Goal: Task Accomplishment & Management: Use online tool/utility

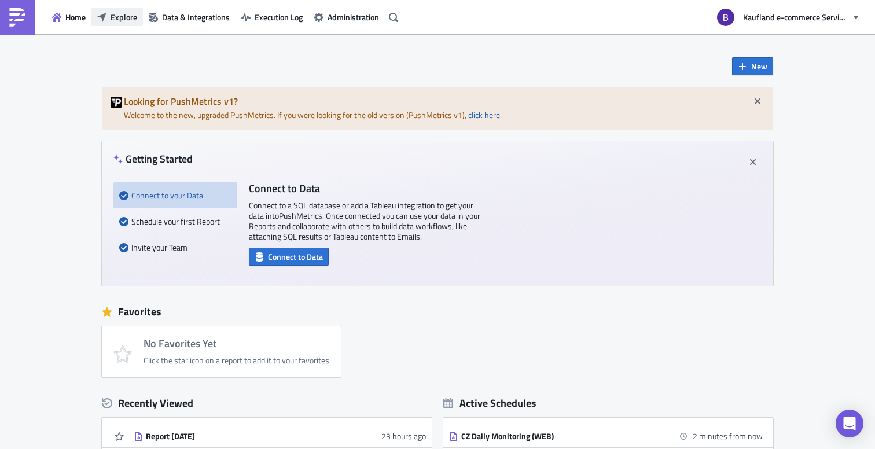
click at [131, 16] on span "Explore" at bounding box center [124, 17] width 27 height 12
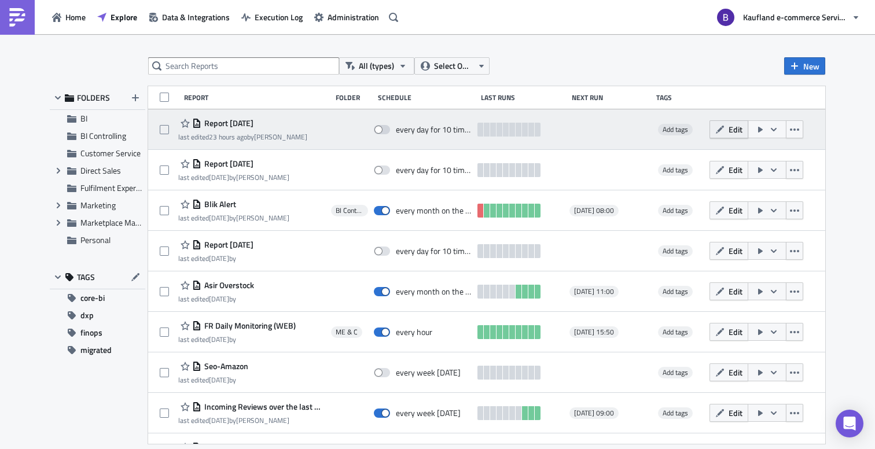
click at [732, 126] on span "Edit" at bounding box center [736, 129] width 14 height 12
click at [732, 126] on div "All (types) Select Owner New FOLDERS BI BI Controlling Customer Service Expand …" at bounding box center [437, 242] width 875 height 417
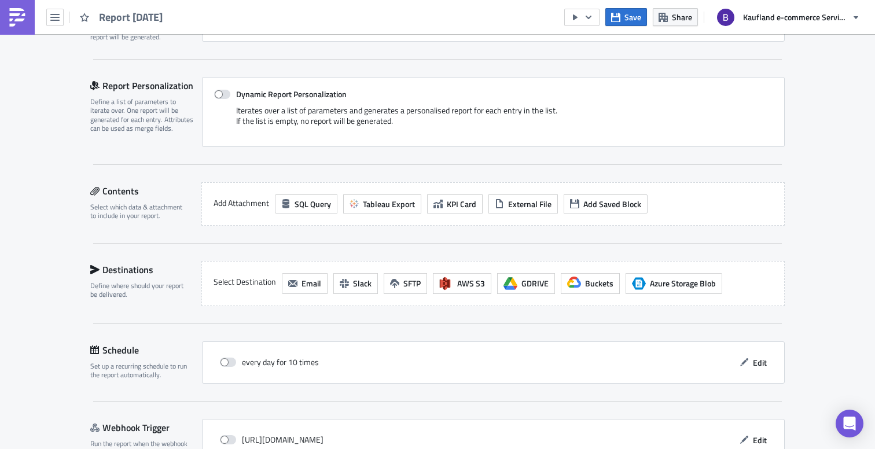
scroll to position [297, 0]
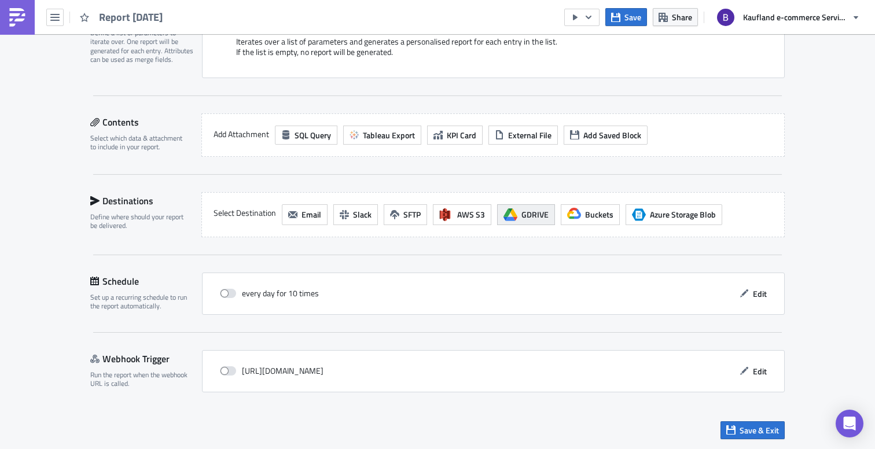
click at [525, 215] on span "GDRIVE" at bounding box center [534, 214] width 27 height 12
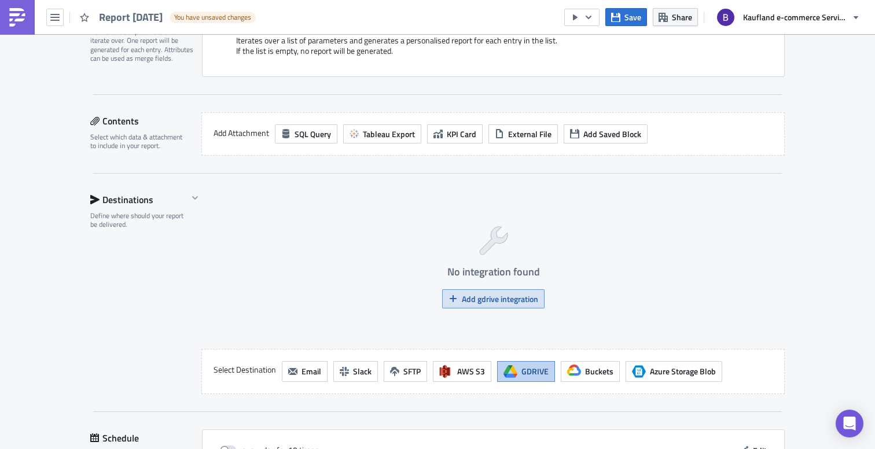
click at [486, 299] on span "Add gdrive integration" at bounding box center [500, 299] width 76 height 12
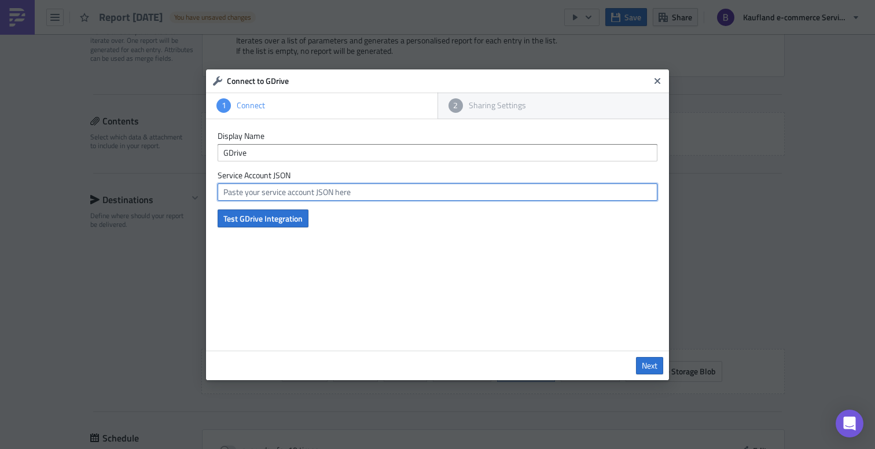
click at [320, 193] on input "text" at bounding box center [438, 191] width 440 height 17
drag, startPoint x: 219, startPoint y: 174, endPoint x: 305, endPoint y: 181, distance: 86.5
click at [305, 181] on div "Service Account JSON" at bounding box center [438, 185] width 440 height 31
click at [302, 196] on input "text" at bounding box center [438, 191] width 440 height 17
click at [414, 193] on input "text" at bounding box center [438, 191] width 440 height 17
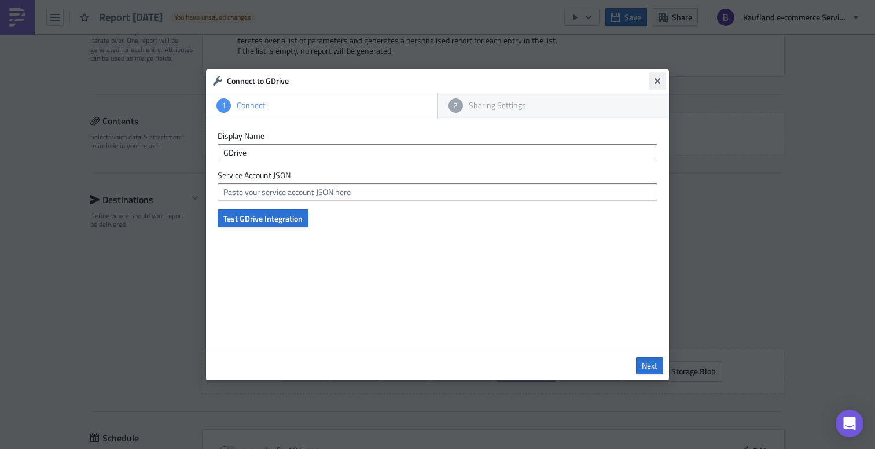
click at [659, 82] on icon "Close" at bounding box center [658, 81] width 6 height 6
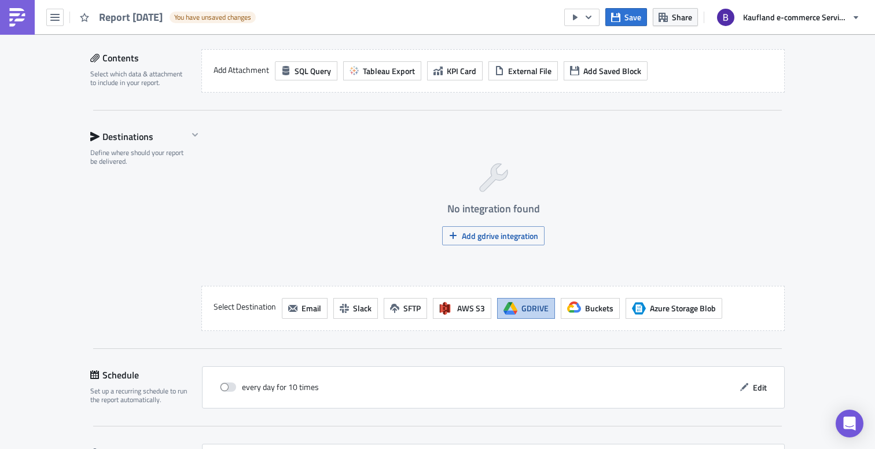
scroll to position [361, 0]
click at [528, 306] on span "GDRIVE" at bounding box center [534, 307] width 27 height 12
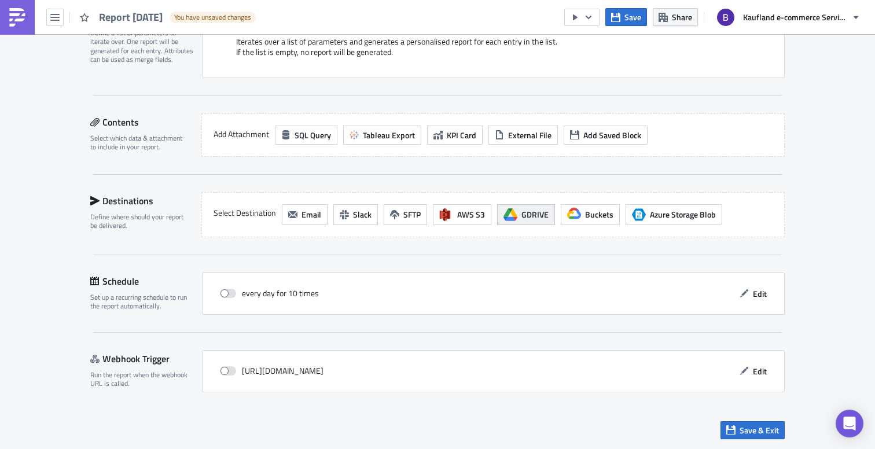
click at [537, 215] on span "GDRIVE" at bounding box center [534, 214] width 27 height 12
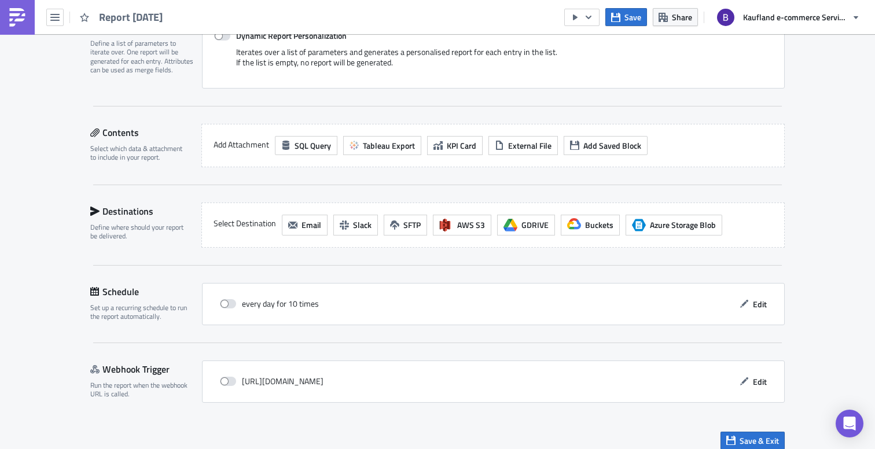
scroll to position [291, 0]
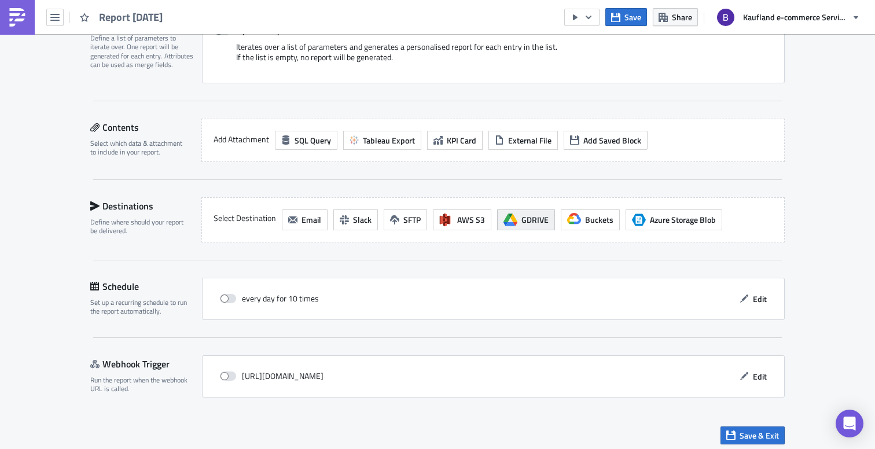
click at [527, 219] on span "GDRIVE" at bounding box center [534, 220] width 27 height 12
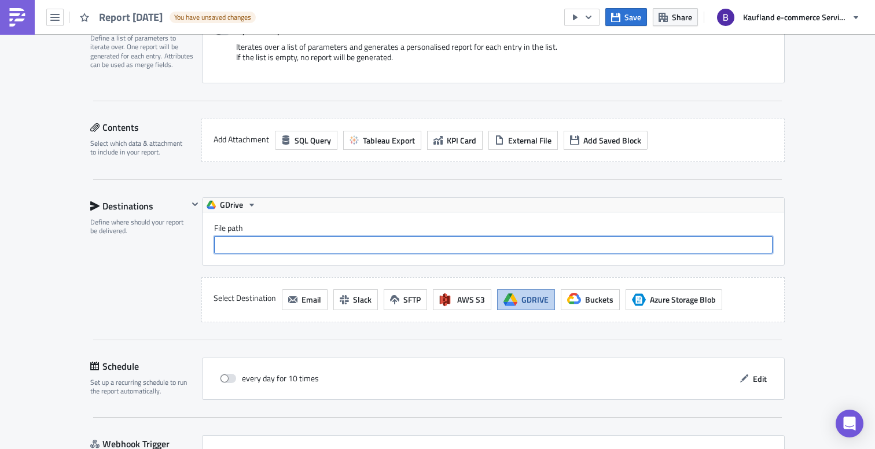
click at [436, 250] on input "File path" at bounding box center [493, 244] width 558 height 17
click at [444, 245] on input "File path" at bounding box center [493, 244] width 558 height 17
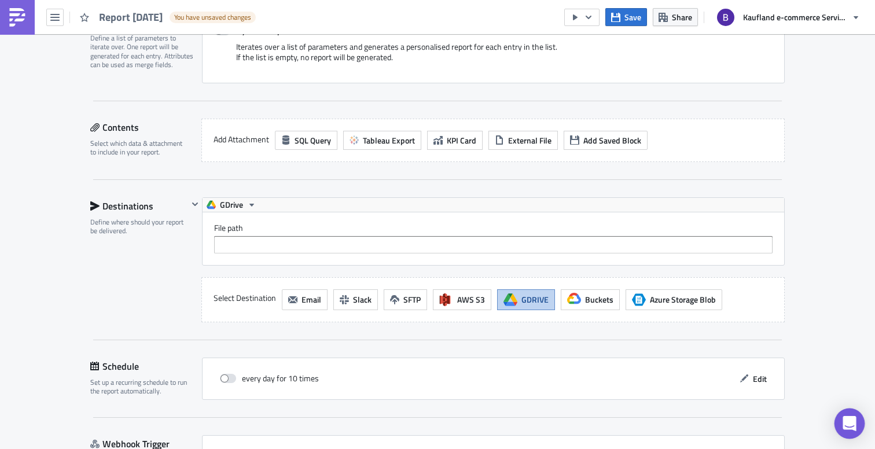
click at [853, 431] on div "Open Intercom Messenger" at bounding box center [850, 424] width 31 height 31
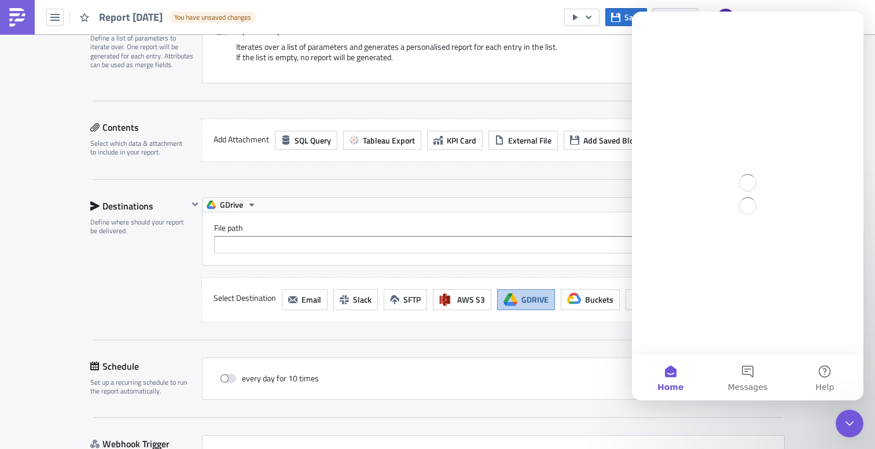
scroll to position [0, 0]
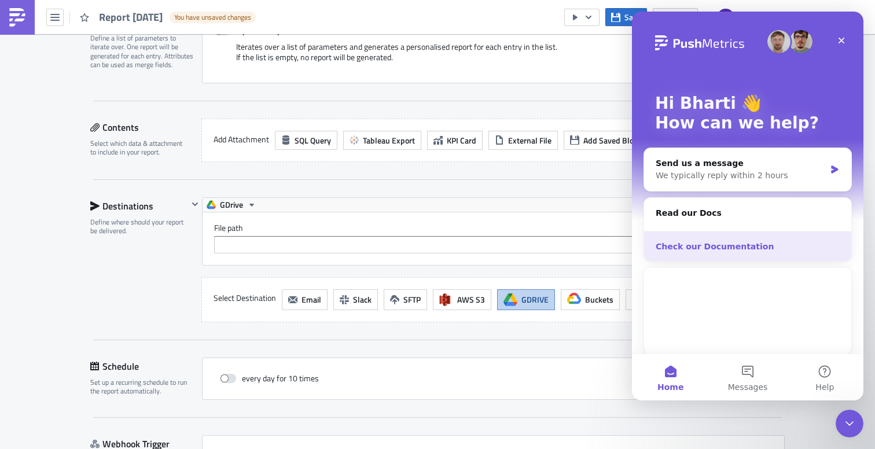
click at [734, 250] on div "Check our Documentation" at bounding box center [748, 247] width 184 height 12
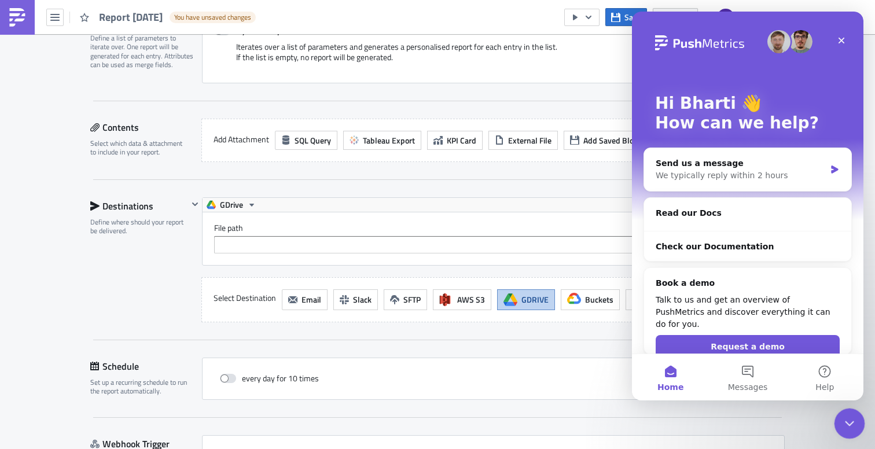
click at [842, 424] on icon "Close Intercom Messenger" at bounding box center [848, 422] width 14 height 14
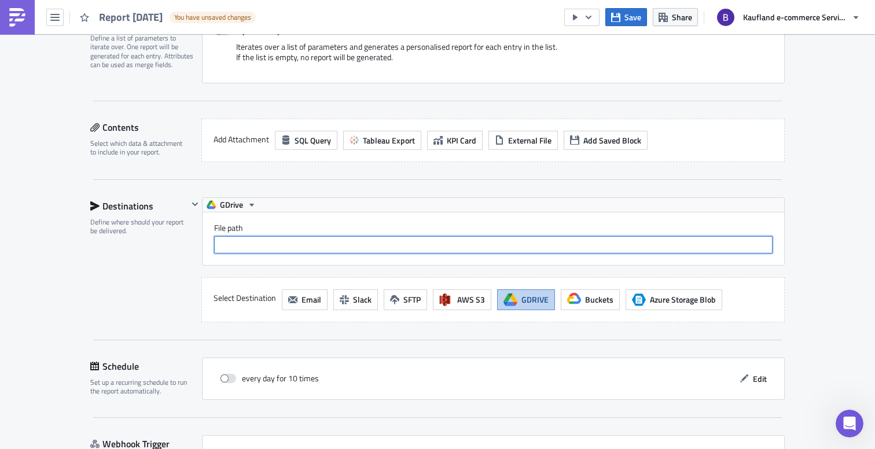
click at [411, 241] on input "File path" at bounding box center [493, 244] width 558 height 17
type input "Mostly in the evenings on weekdays and on Sundays. Saturdays are usually reserv…"
paste input "1pEw3StqmYxJpcm4UJHUf6te2aRrmWrZd"
type input "1pEw3StqmYxJpcm4UJHUf6te2aRrmWrZd"
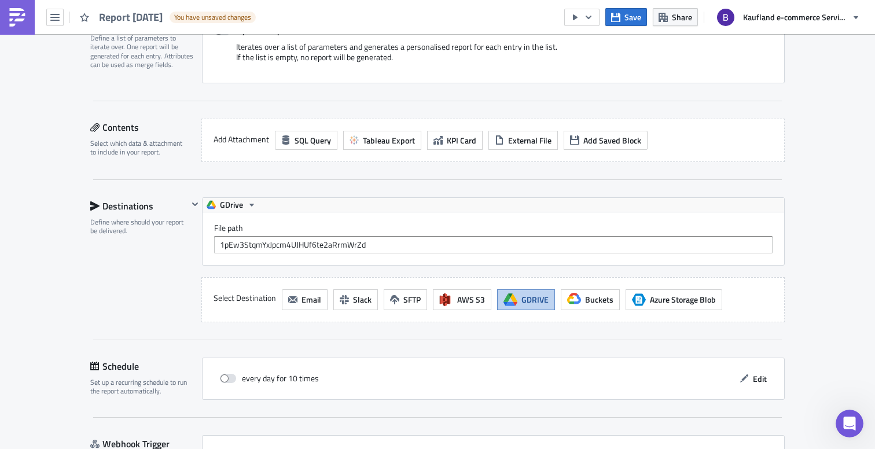
click at [404, 222] on div "File path 1pEw3StqmYxJpcm4UJHUf6te2aRrmWrZd" at bounding box center [494, 238] width 582 height 53
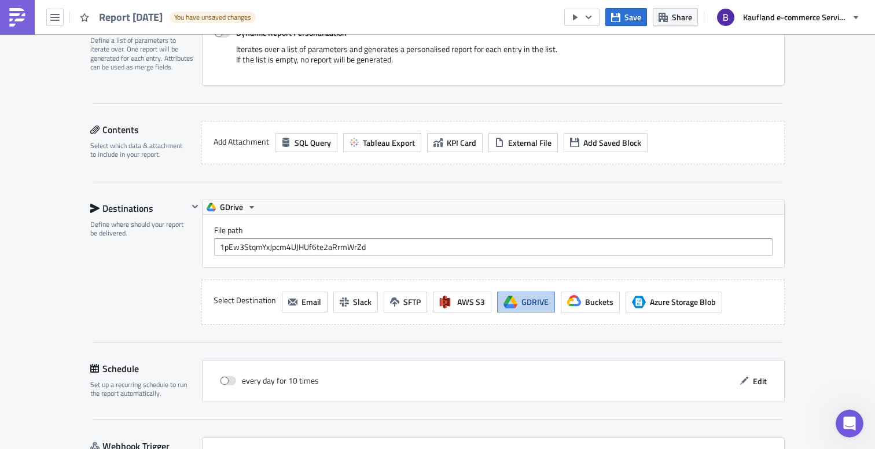
scroll to position [244, 0]
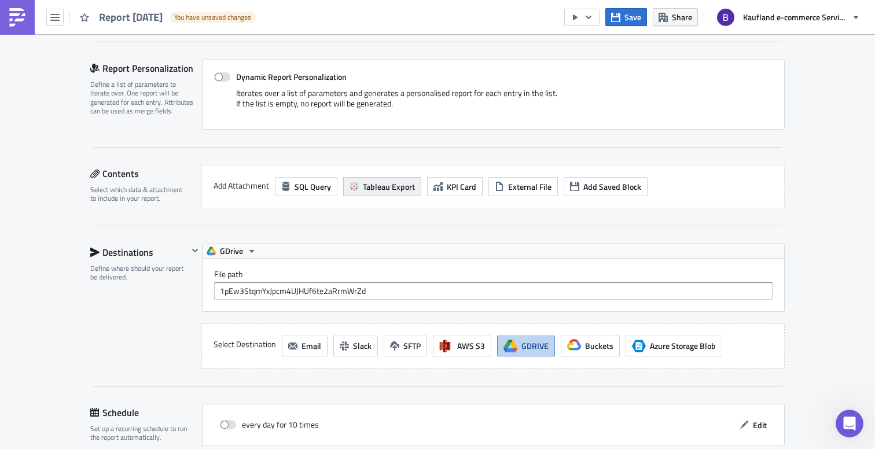
click at [394, 190] on span "Tableau Export" at bounding box center [389, 187] width 52 height 12
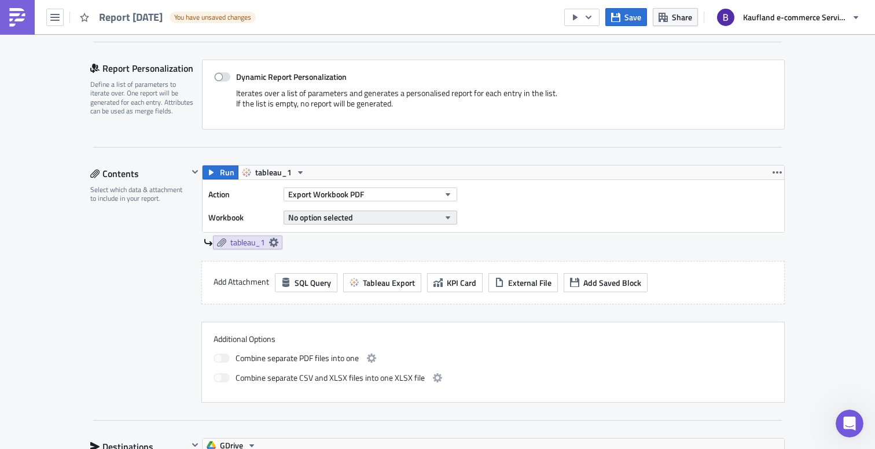
click at [327, 217] on span "No option selected" at bounding box center [320, 217] width 65 height 12
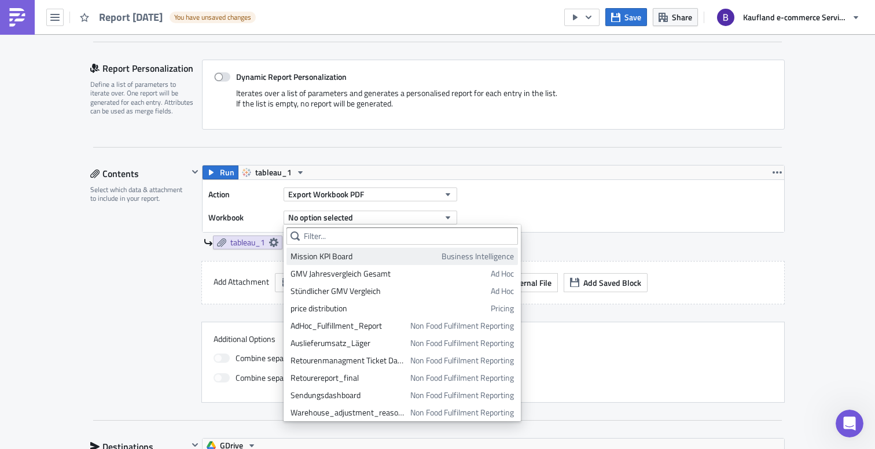
click at [336, 260] on div "Mission KPI Board" at bounding box center [364, 257] width 147 height 12
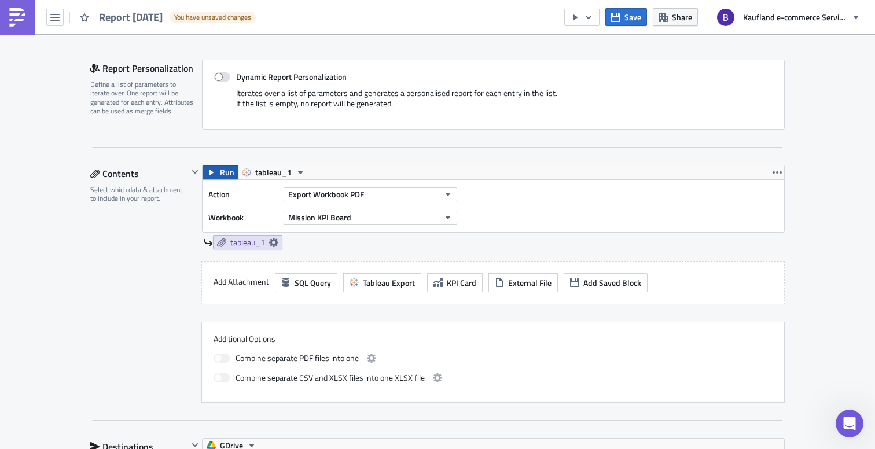
click at [225, 175] on span "Run" at bounding box center [227, 173] width 14 height 14
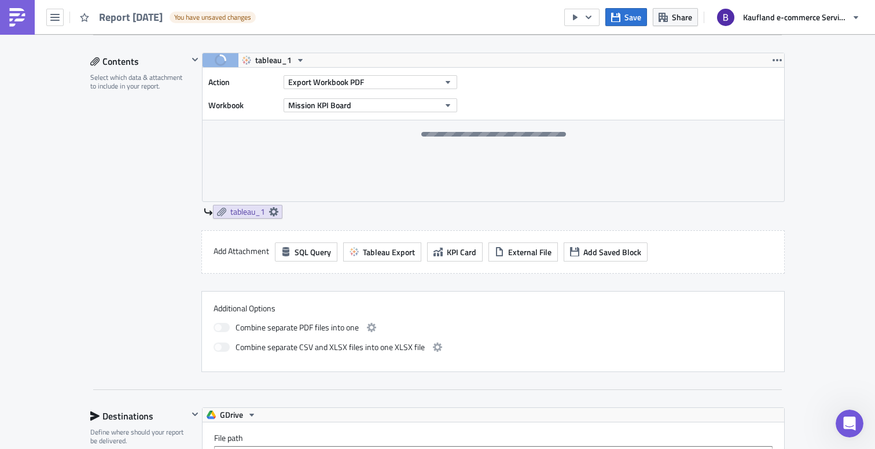
scroll to position [326, 0]
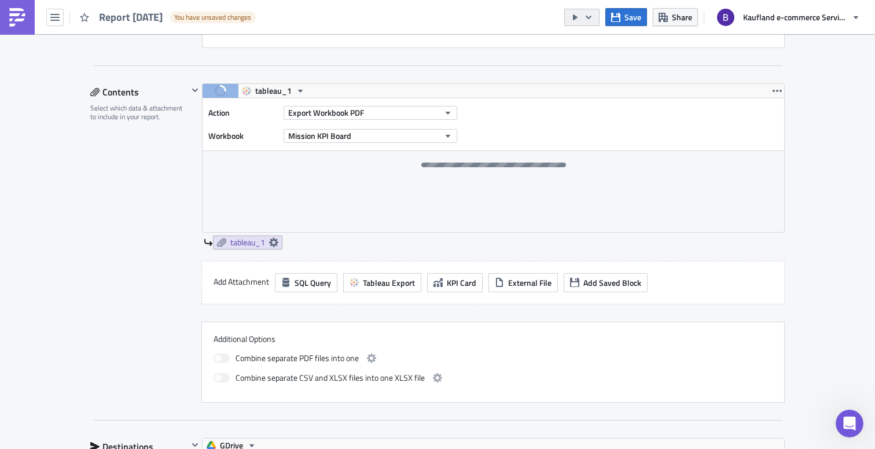
click at [591, 19] on icon "button" at bounding box center [588, 17] width 9 height 9
click at [626, 12] on span "Save" at bounding box center [632, 17] width 17 height 12
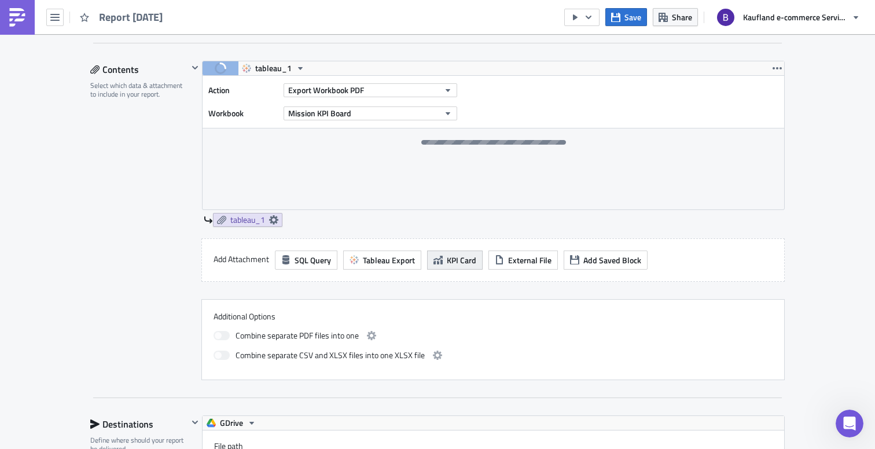
scroll to position [339, 0]
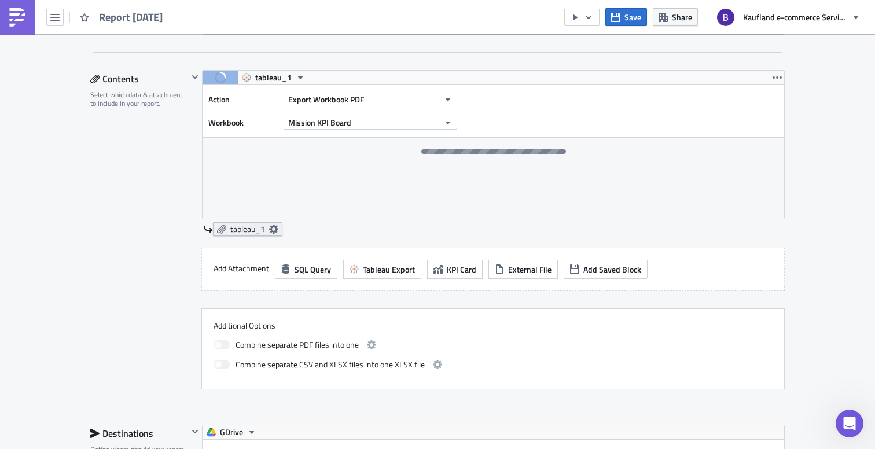
click at [248, 224] on span "tableau_1" at bounding box center [247, 229] width 35 height 10
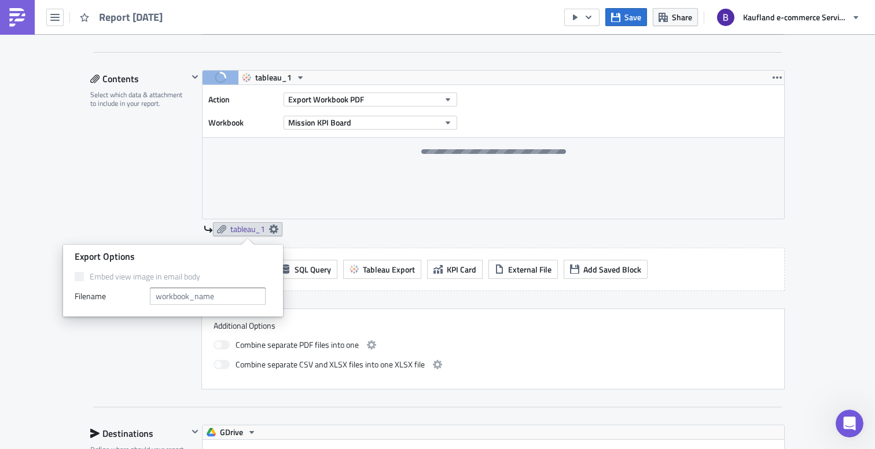
click at [135, 224] on div "Contents Select which data & attachment to include in your report." at bounding box center [139, 229] width 98 height 319
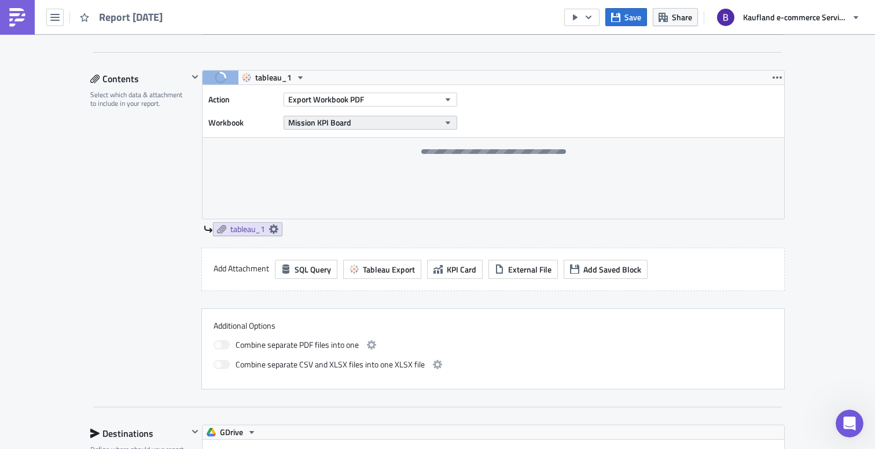
click at [350, 124] on span "Mission KPI Board" at bounding box center [319, 122] width 63 height 12
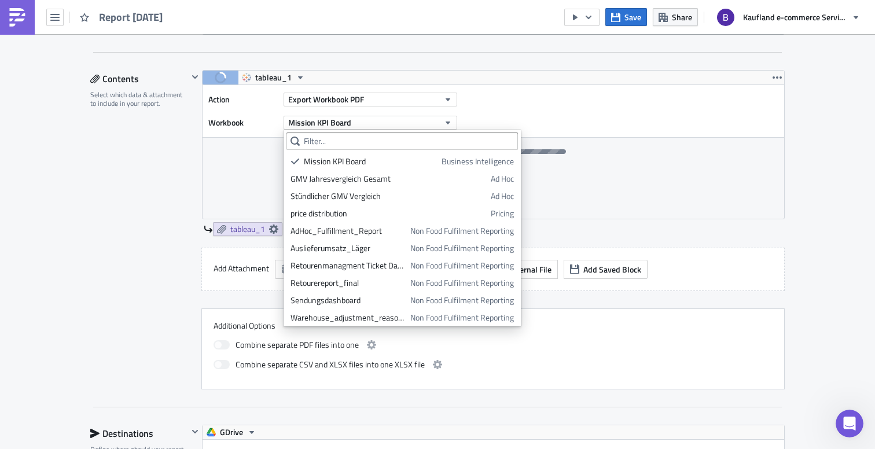
click at [149, 200] on div "Contents Select which data & attachment to include in your report." at bounding box center [139, 229] width 98 height 319
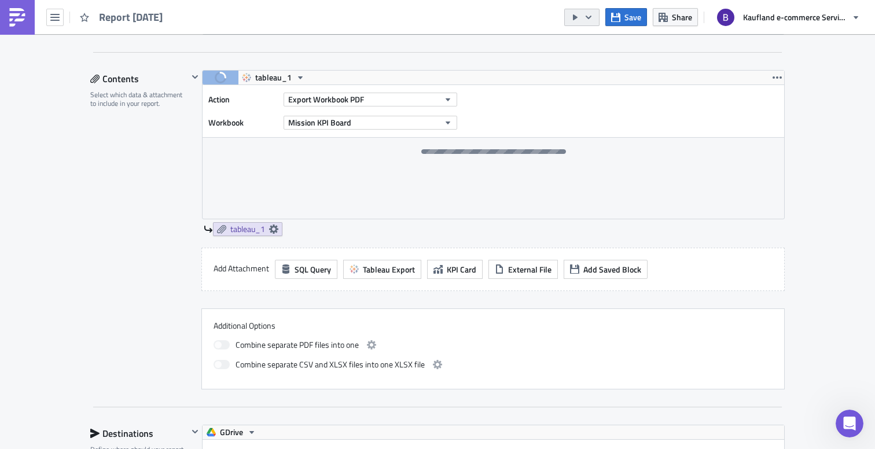
click at [586, 19] on icon "button" at bounding box center [588, 17] width 9 height 9
click at [586, 41] on div "Send Just to Me" at bounding box center [617, 47] width 90 height 12
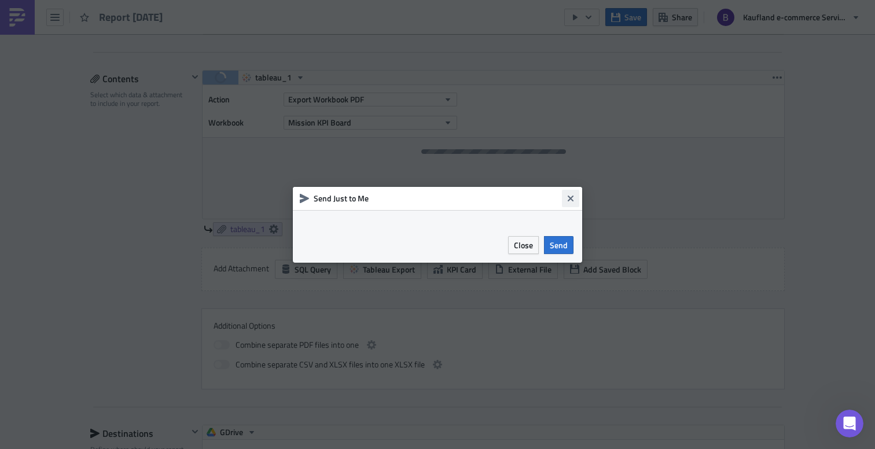
click at [574, 194] on icon "Close" at bounding box center [570, 198] width 9 height 9
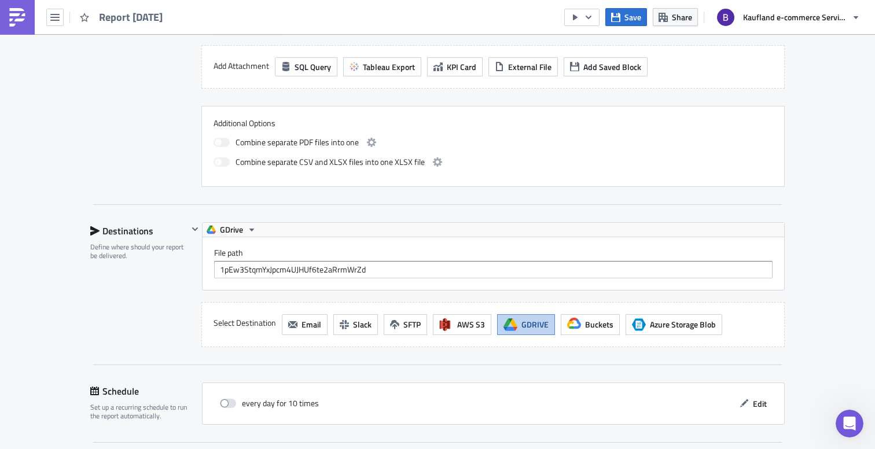
scroll to position [653, 0]
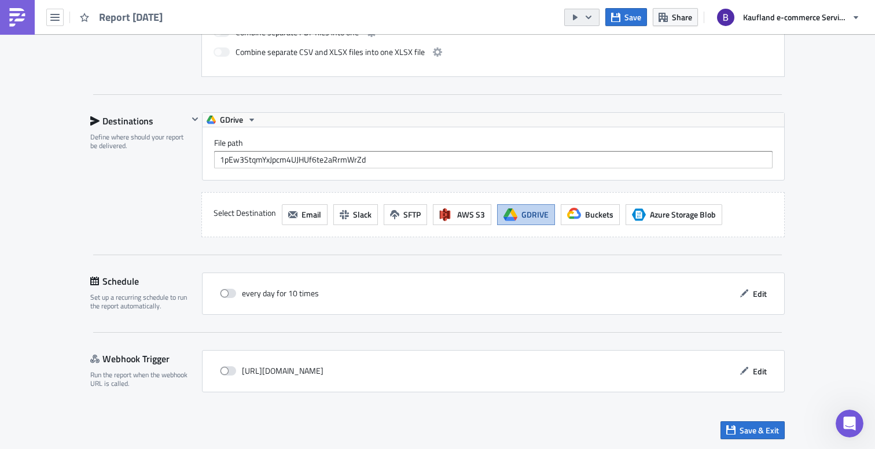
click at [573, 17] on icon "button" at bounding box center [575, 17] width 9 height 9
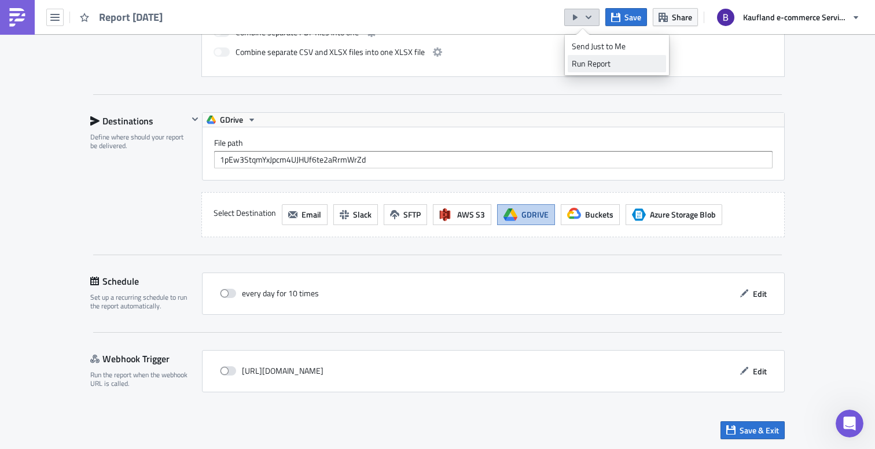
click at [591, 61] on div "Run Report" at bounding box center [617, 64] width 90 height 12
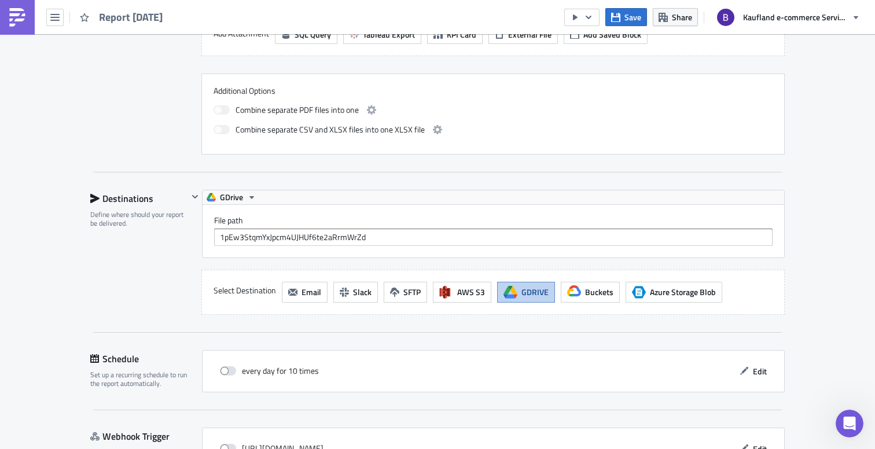
scroll to position [576, 0]
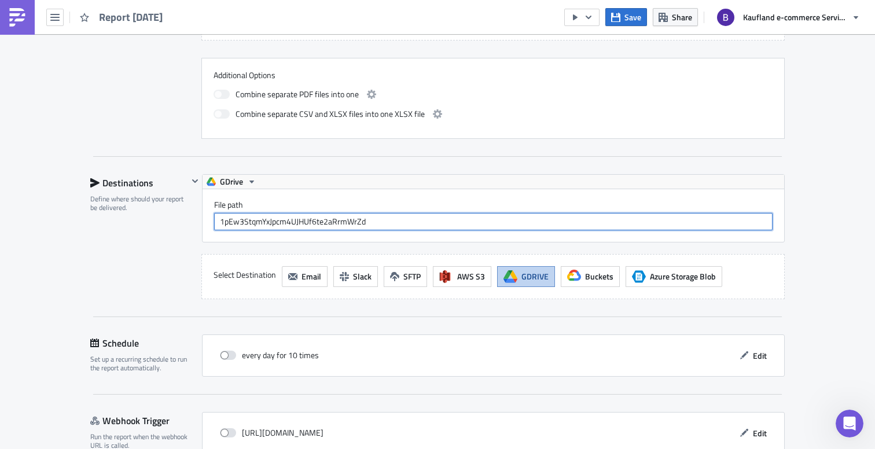
click at [373, 225] on input "1pEw3StqmYxJpcm4UJHUf6te2aRrmWrZd" at bounding box center [493, 221] width 558 height 17
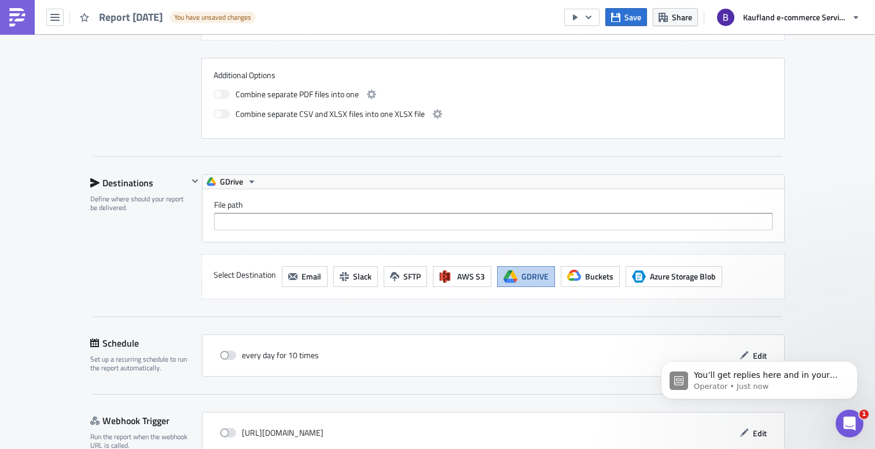
scroll to position [0, 0]
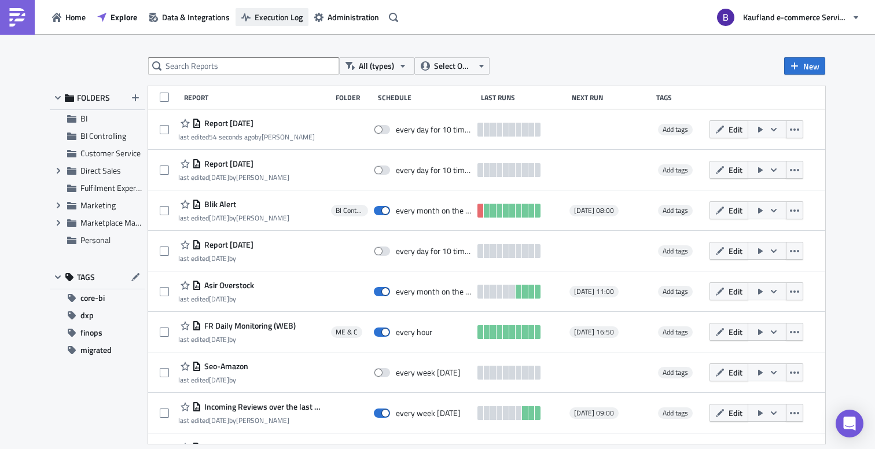
click at [284, 21] on span "Execution Log" at bounding box center [279, 17] width 48 height 12
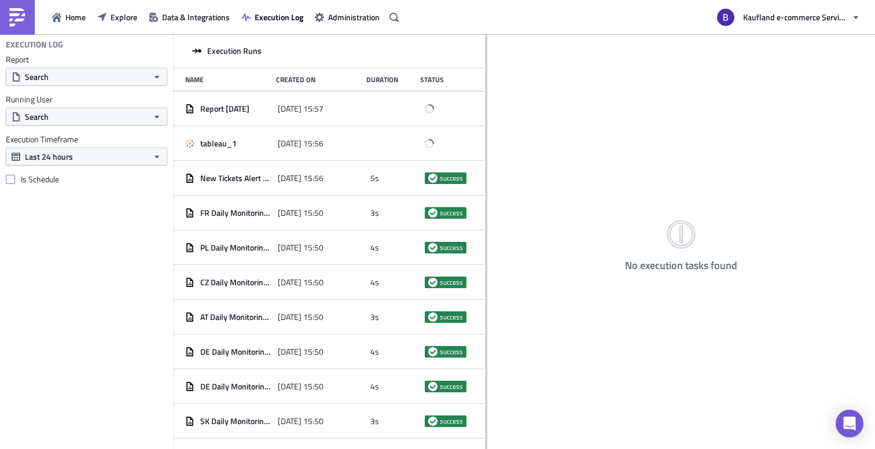
drag, startPoint x: 314, startPoint y: 108, endPoint x: 486, endPoint y: 104, distance: 171.9
click at [486, 104] on div at bounding box center [487, 242] width 2 height 417
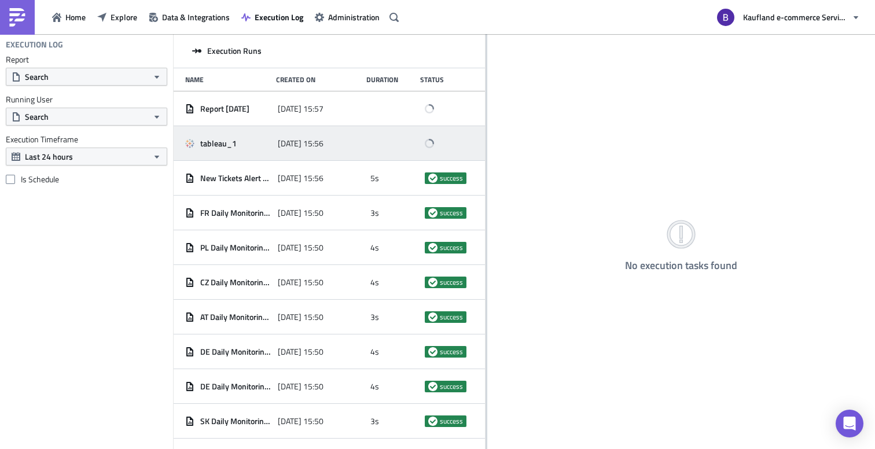
click at [354, 148] on div "2025-08-28 15:56" at bounding box center [321, 143] width 87 height 21
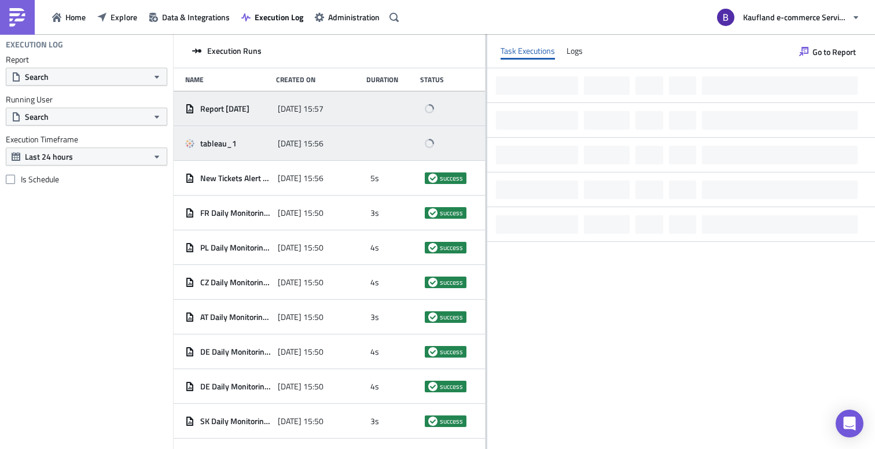
click at [355, 114] on div "[DATE] 15:57" at bounding box center [321, 108] width 87 height 21
click at [358, 146] on div "[DATE] 15:56" at bounding box center [321, 143] width 87 height 21
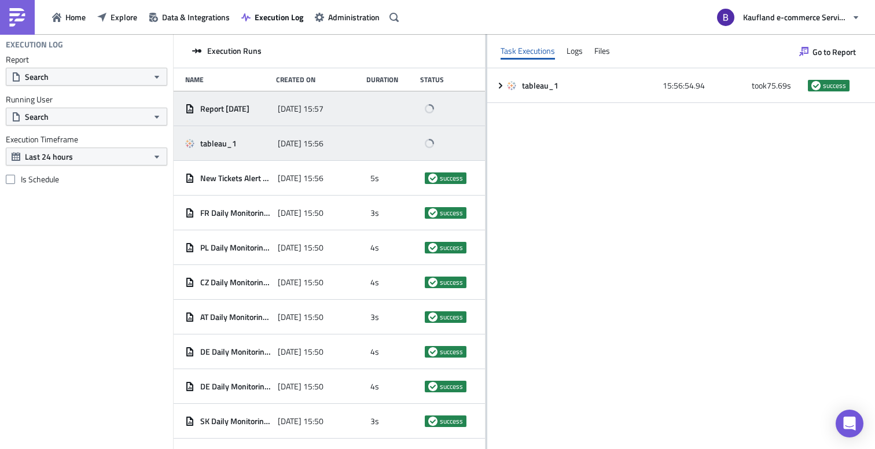
click at [365, 102] on div "Report 2025-08-27 2025-08-28 15:57" at bounding box center [329, 108] width 311 height 35
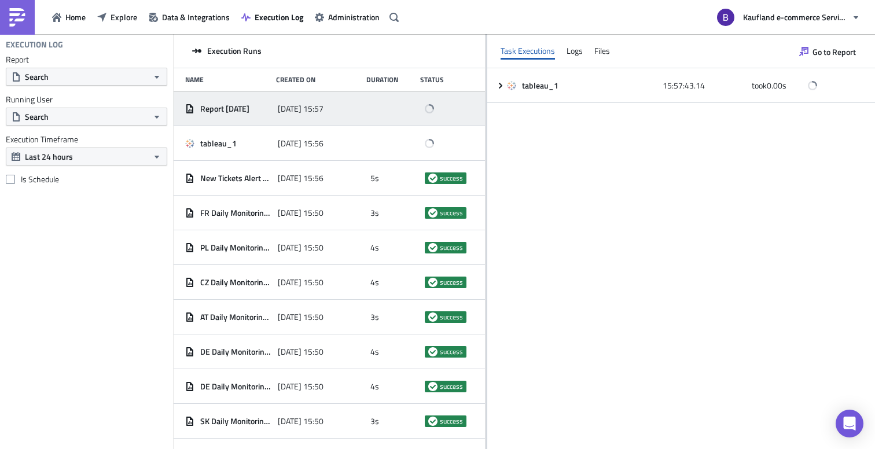
click at [438, 111] on div at bounding box center [449, 108] width 49 height 21
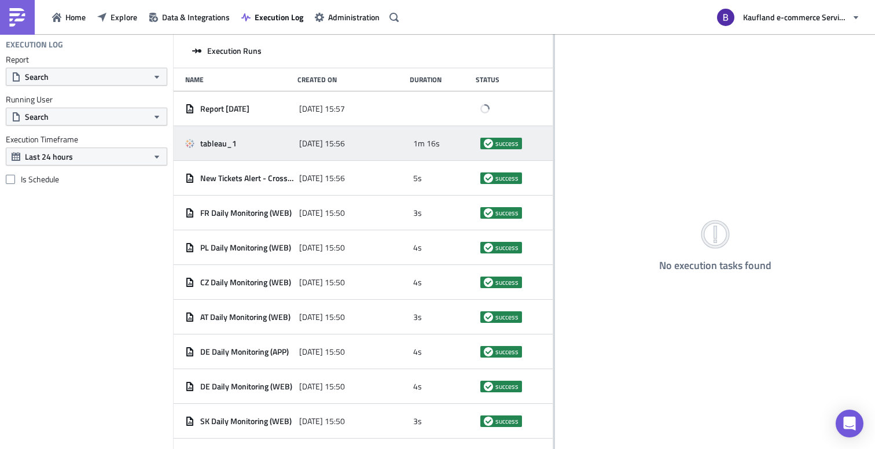
drag, startPoint x: 314, startPoint y: 148, endPoint x: 551, endPoint y: 148, distance: 236.7
click at [553, 148] on div at bounding box center [554, 242] width 2 height 417
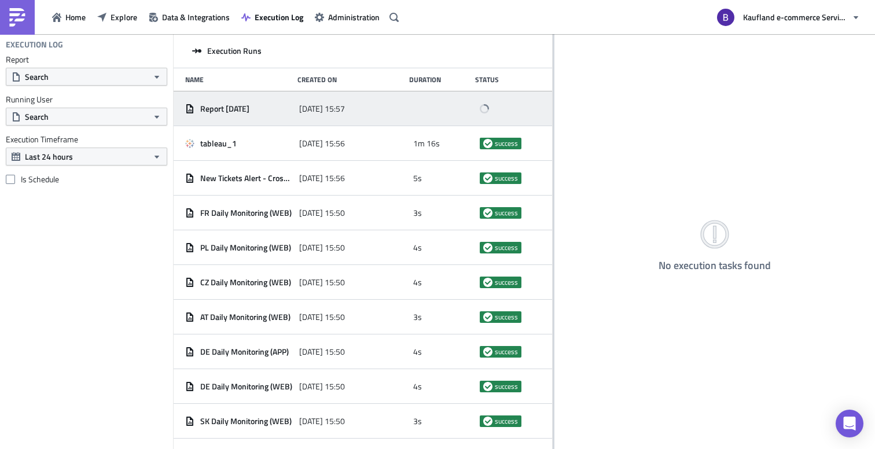
click at [479, 113] on div "Report 2025-08-27 2025-08-28 15:57" at bounding box center [363, 108] width 378 height 35
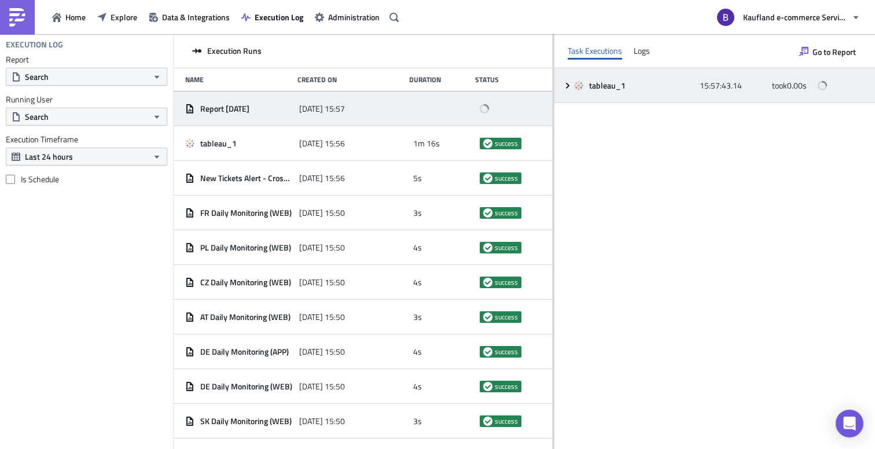
click at [560, 89] on div "tableau_1 15:57:43.14 took 0.00 s" at bounding box center [714, 85] width 321 height 35
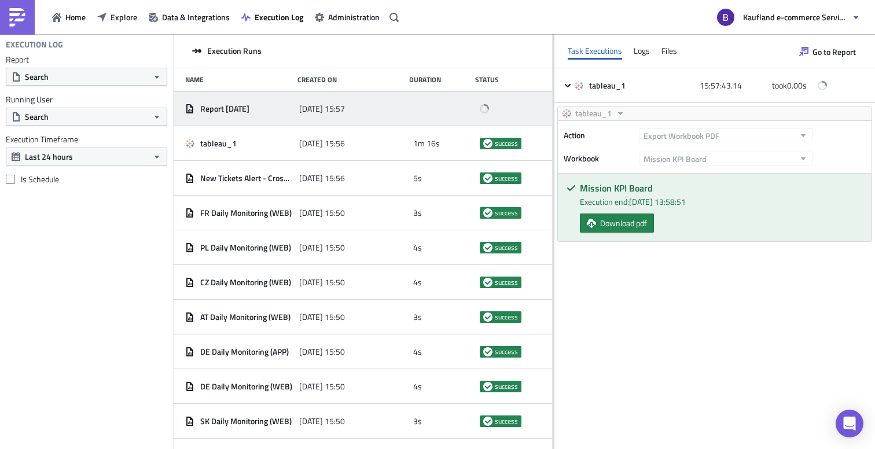
click at [751, 248] on div "tableau_1 Action Export Workbook PDF Workbook Mission KPI Board Mission KPI Boa…" at bounding box center [714, 178] width 321 height 150
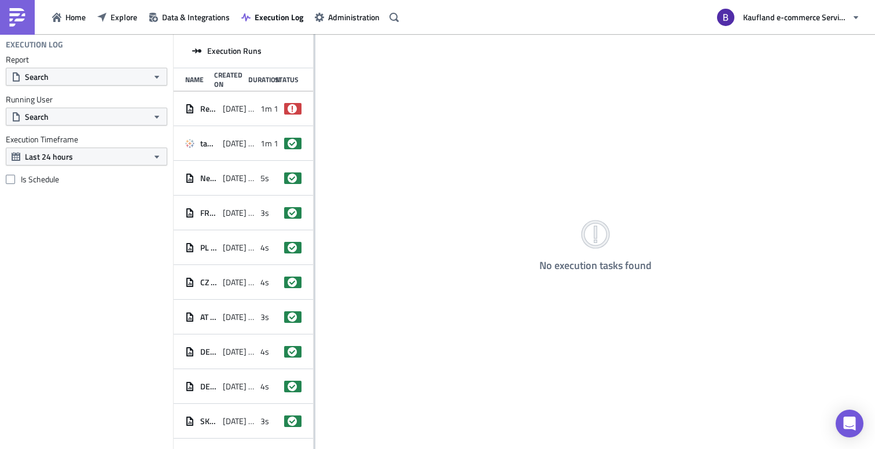
click at [313, 118] on div "Execution Runs Name Created On Duration Status Report [DATE] [DATE] 15:57 1m 12…" at bounding box center [244, 242] width 140 height 417
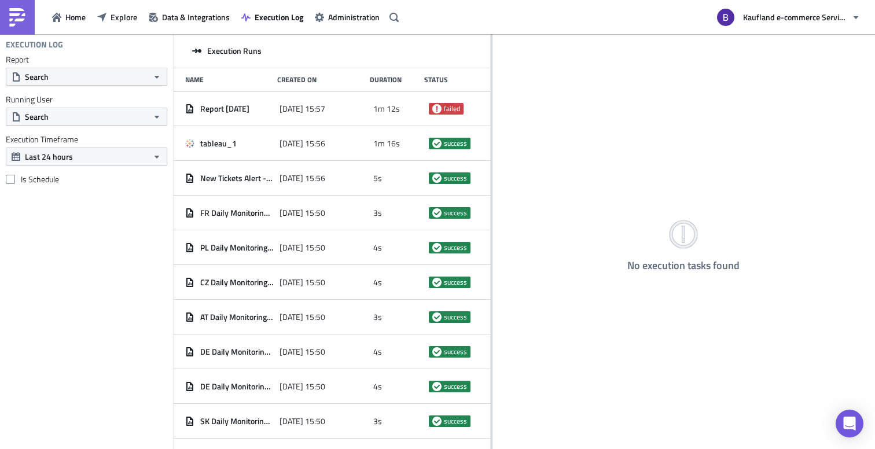
drag, startPoint x: 314, startPoint y: 117, endPoint x: 489, endPoint y: 117, distance: 174.8
click at [491, 118] on div at bounding box center [492, 242] width 2 height 417
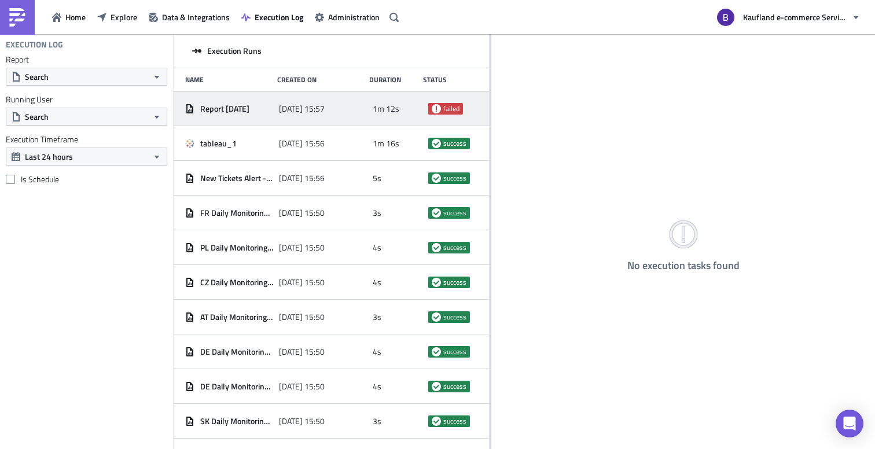
click at [396, 113] on span "1m 12s" at bounding box center [386, 109] width 27 height 10
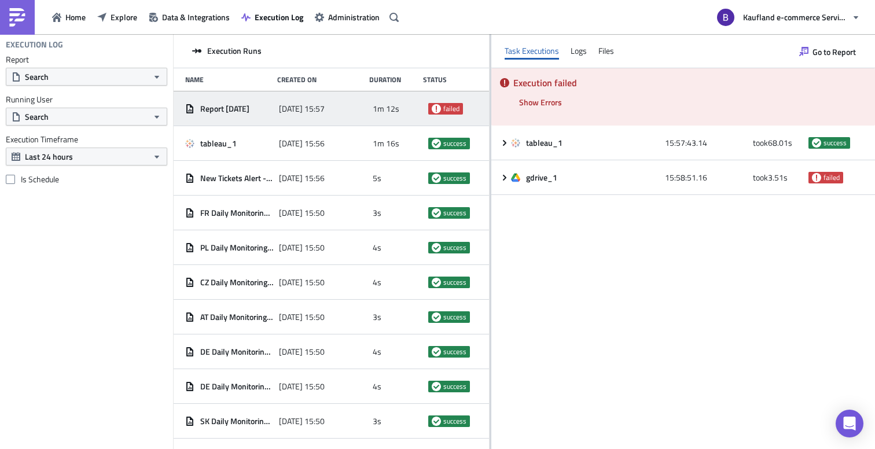
click at [591, 97] on div "Execution failed Show Errors [DATE] 15:58:54.64 FAIL signal raised: FAIL('Gdriv…" at bounding box center [683, 96] width 384 height 57
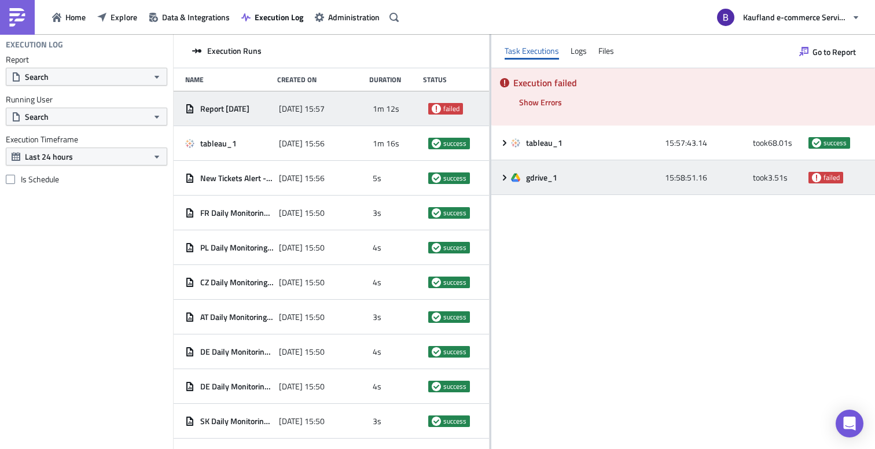
click at [502, 176] on icon at bounding box center [504, 177] width 9 height 9
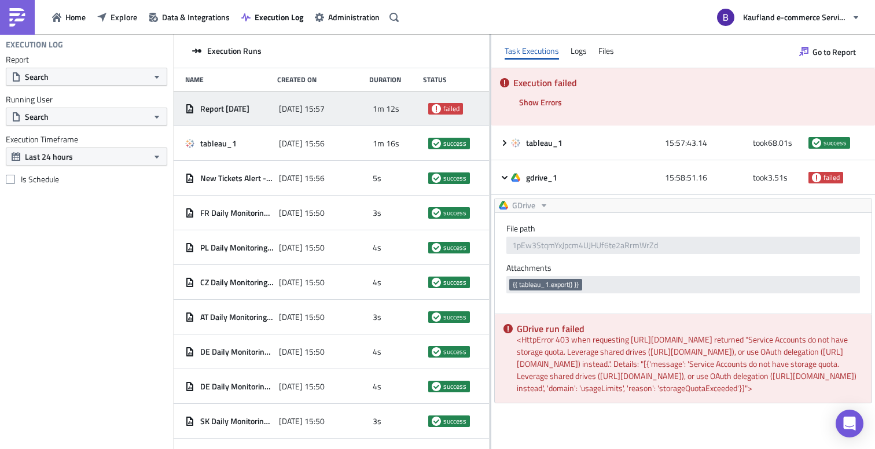
scroll to position [10, 0]
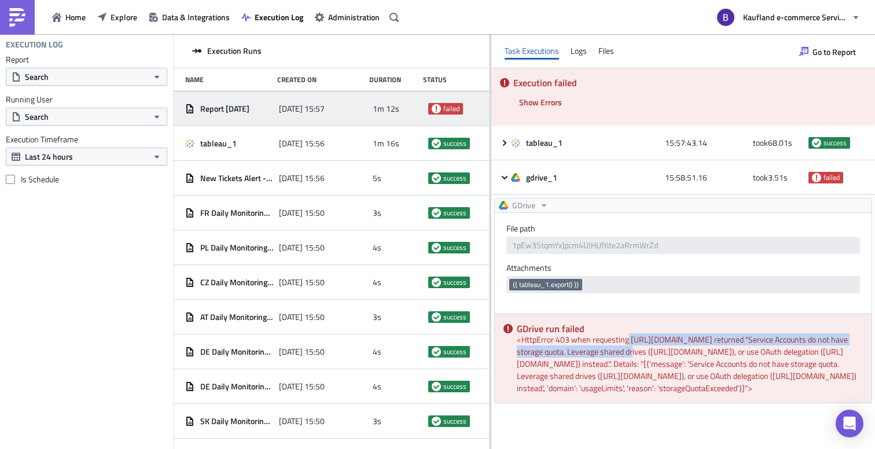
drag, startPoint x: 629, startPoint y: 327, endPoint x: 685, endPoint y: 339, distance: 58.0
click at [686, 340] on div "GDrive run failed <HttpError 403 when requesting [URL][DOMAIN_NAME] returned "S…" at bounding box center [683, 358] width 377 height 89
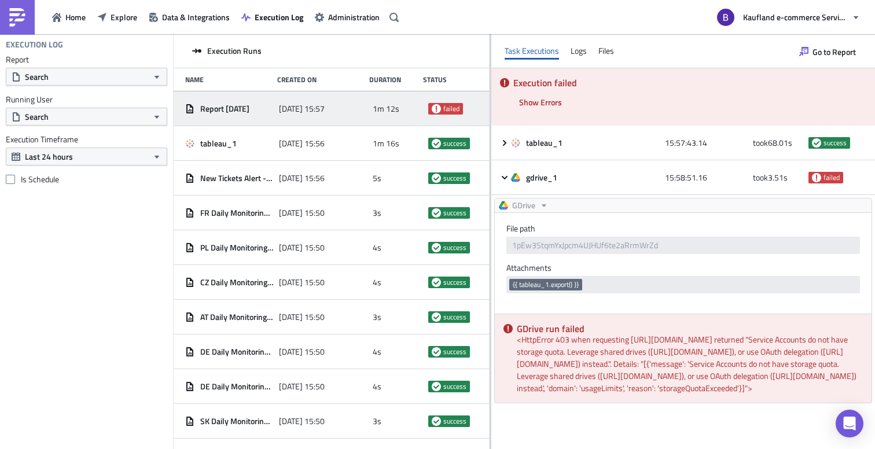
click at [678, 348] on div "GDrive run failed <HttpError 403 when requesting [URL][DOMAIN_NAME] returned "S…" at bounding box center [683, 358] width 377 height 89
click at [607, 46] on div "Files" at bounding box center [606, 50] width 16 height 17
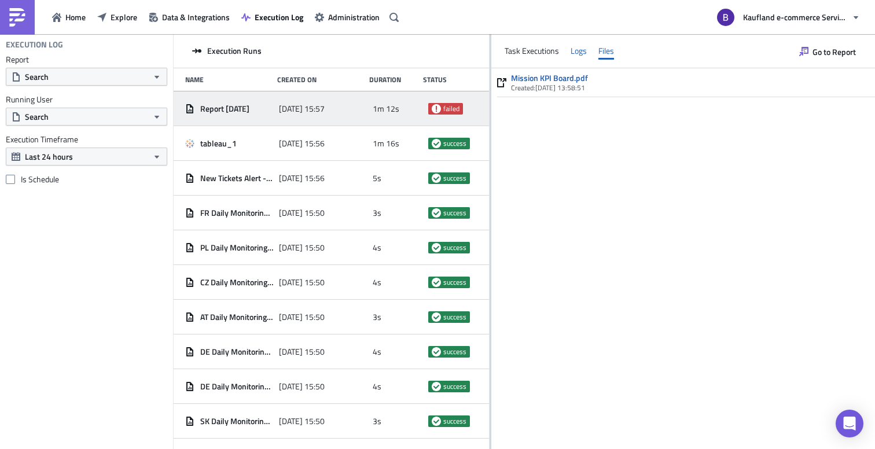
click at [578, 54] on div "Logs" at bounding box center [579, 50] width 16 height 17
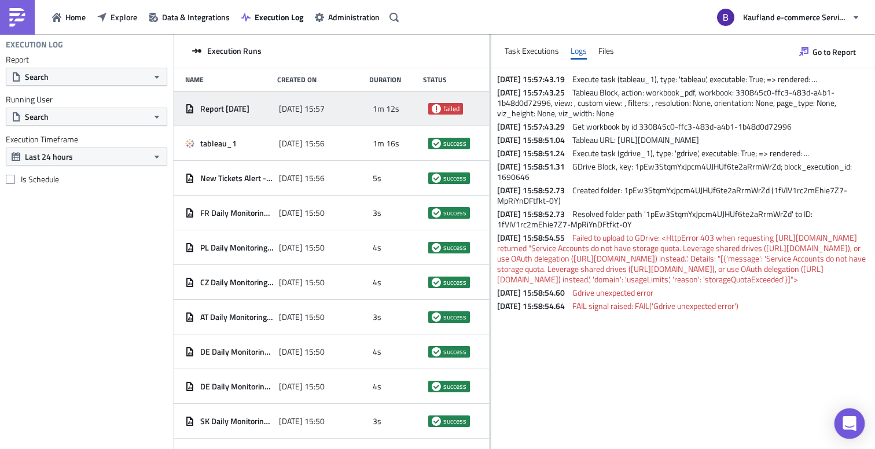
click at [851, 419] on icon "Open Intercom Messenger" at bounding box center [849, 423] width 13 height 15
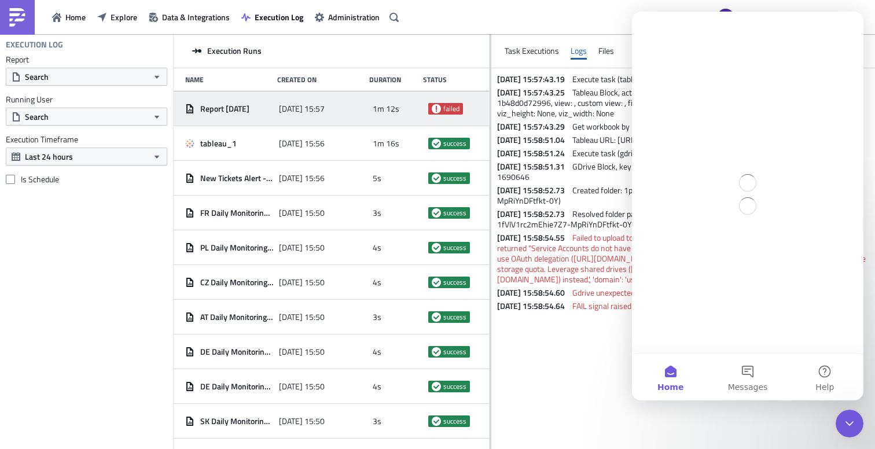
scroll to position [0, 0]
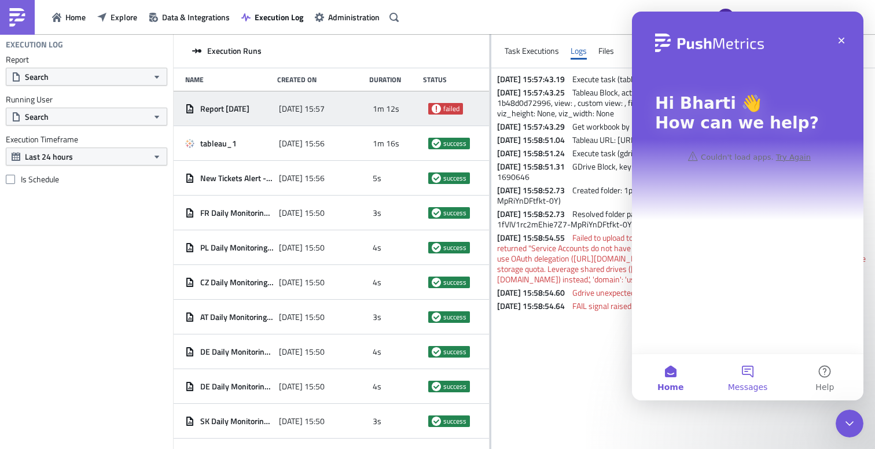
click at [755, 377] on button "Messages" at bounding box center [747, 377] width 77 height 46
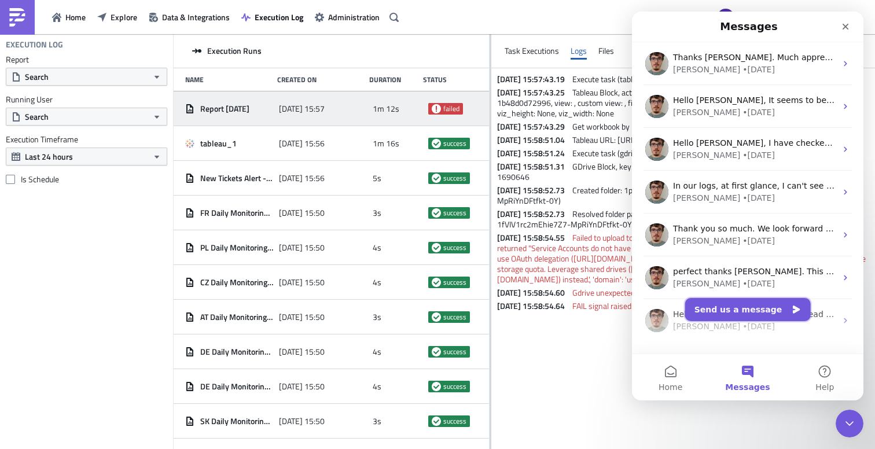
click at [747, 310] on button "Send us a message" at bounding box center [748, 309] width 126 height 23
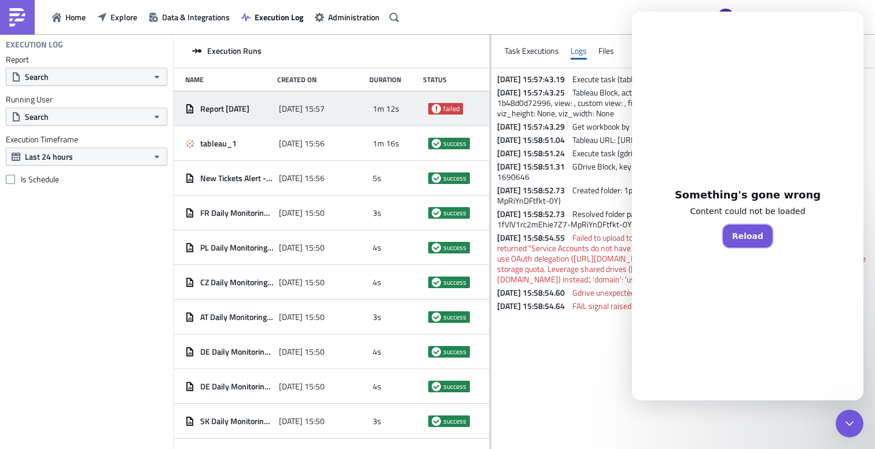
click at [759, 236] on button "Reload" at bounding box center [748, 236] width 50 height 23
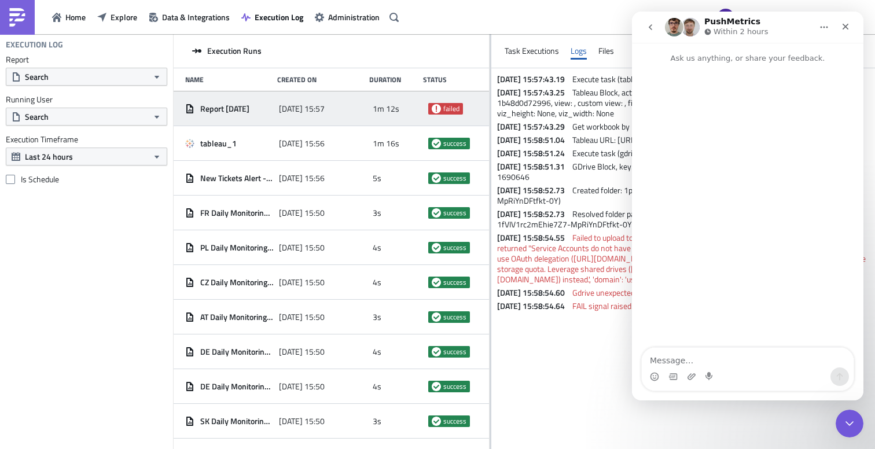
click at [699, 359] on textarea "Message…" at bounding box center [748, 358] width 212 height 20
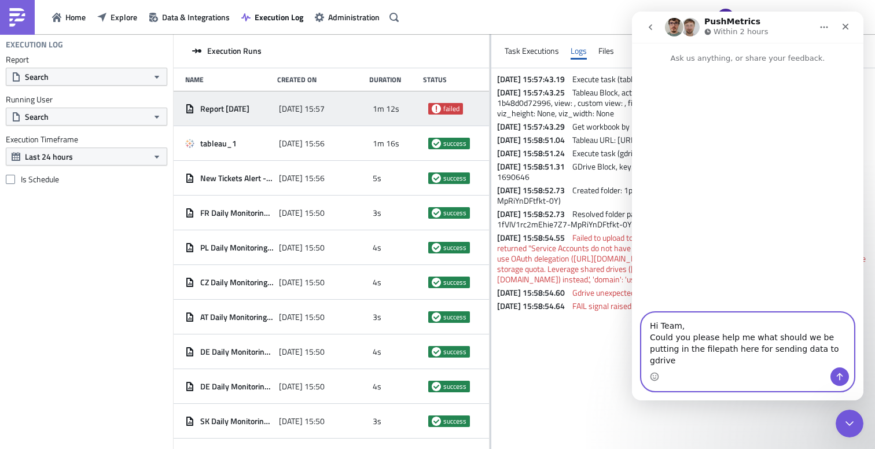
type textarea "Hi Team, Could you please help me what should we be putting in the filepath her…"
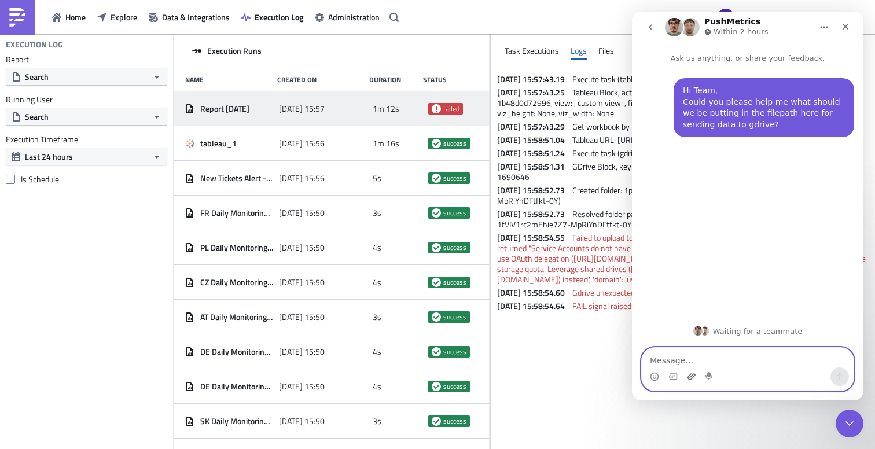
click at [692, 373] on icon "Upload attachment" at bounding box center [691, 376] width 9 height 9
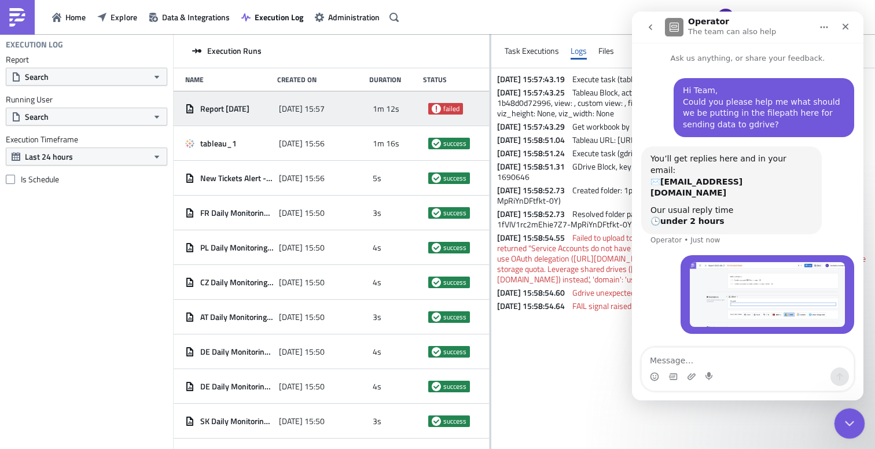
click at [858, 420] on div "Close Intercom Messenger" at bounding box center [848, 422] width 28 height 28
